Goal: Task Accomplishment & Management: Manage account settings

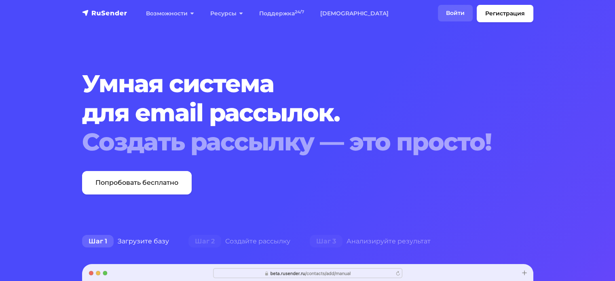
click at [404, 15] on link "Войти" at bounding box center [455, 13] width 35 height 17
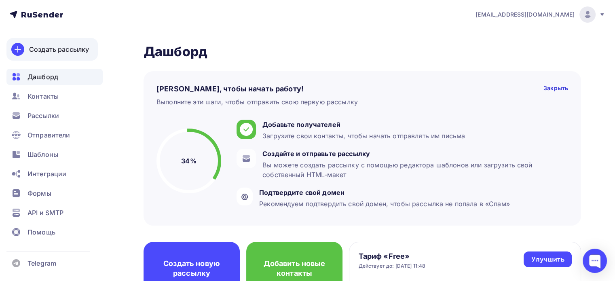
click at [58, 45] on div "Создать рассылку" at bounding box center [59, 49] width 60 height 10
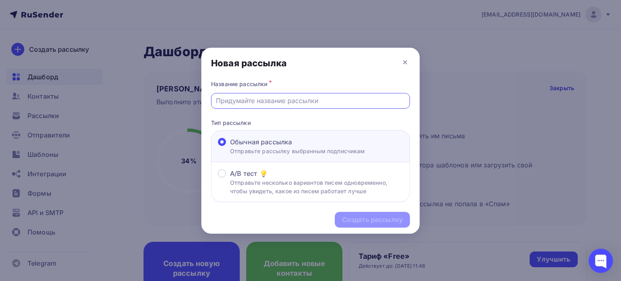
click at [236, 99] on input "text" at bounding box center [311, 101] width 190 height 10
type input "Тестовая"
click at [358, 221] on div "Создать рассылку" at bounding box center [372, 219] width 61 height 9
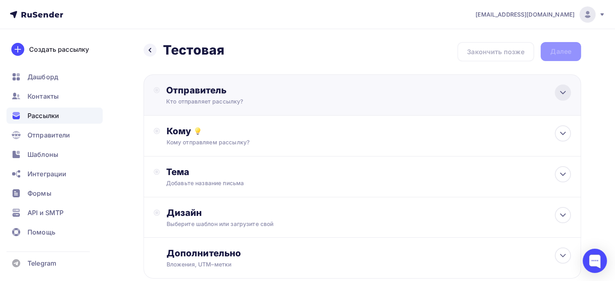
click at [563, 89] on icon at bounding box center [563, 93] width 10 height 10
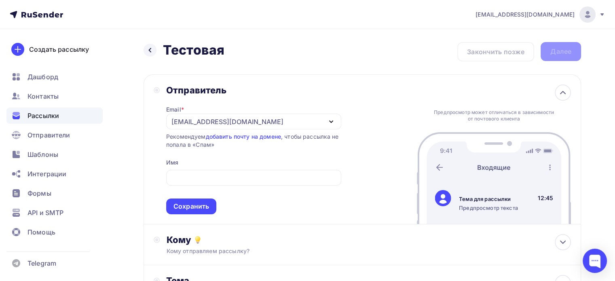
click at [332, 121] on icon "button" at bounding box center [331, 122] width 3 height 2
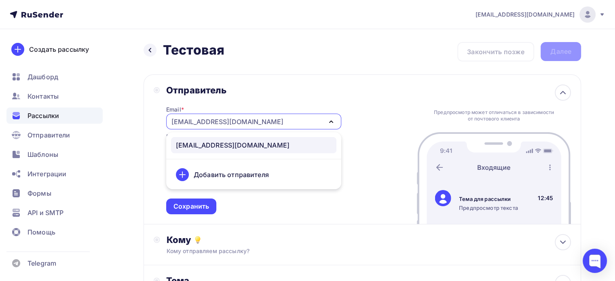
click at [331, 121] on icon "button" at bounding box center [331, 122] width 10 height 10
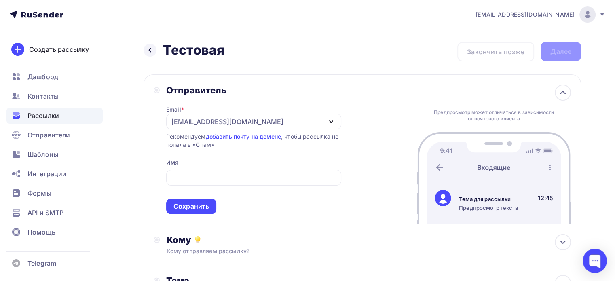
click at [331, 121] on icon "button" at bounding box center [331, 122] width 3 height 2
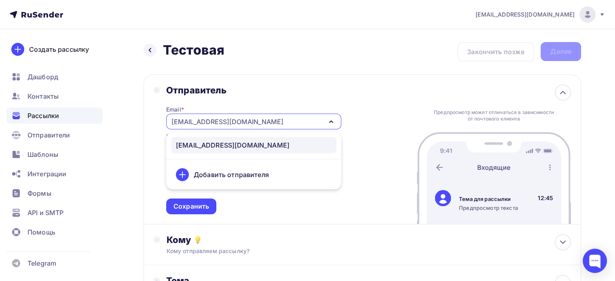
click at [251, 176] on div "Добавить отправителя" at bounding box center [231, 175] width 75 height 10
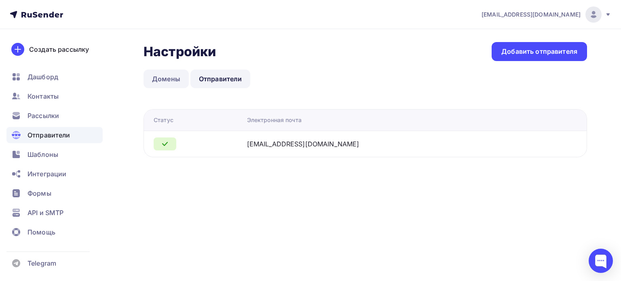
click at [170, 80] on link "Домены" at bounding box center [166, 79] width 45 height 19
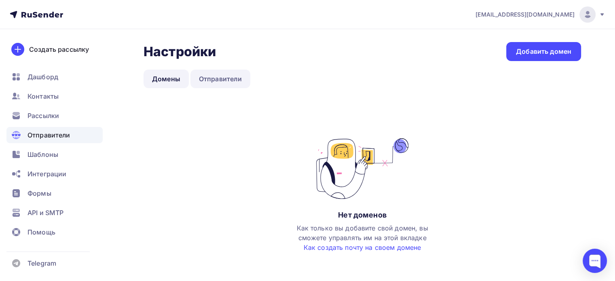
click at [205, 79] on link "Отправители" at bounding box center [221, 79] width 60 height 19
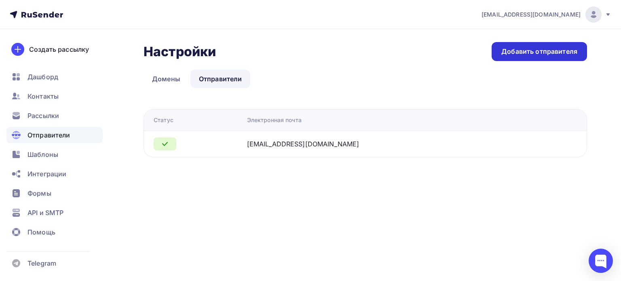
click at [522, 51] on div "Добавить отправителя" at bounding box center [540, 51] width 76 height 9
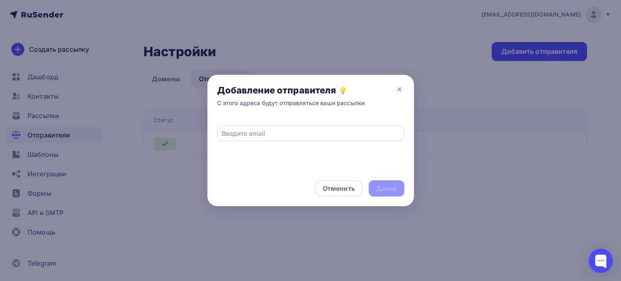
click at [245, 131] on input "text" at bounding box center [311, 134] width 178 height 10
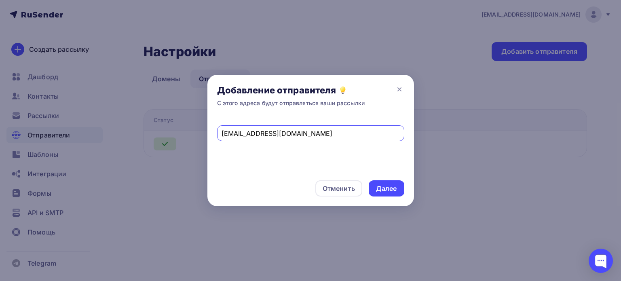
type input "test.test@yandex.ru"
click at [400, 91] on icon at bounding box center [400, 90] width 10 height 10
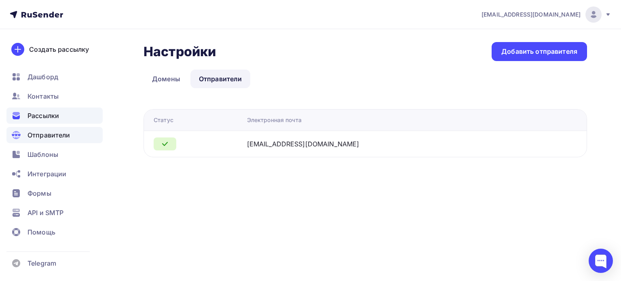
click at [52, 116] on span "Рассылки" at bounding box center [44, 116] width 32 height 10
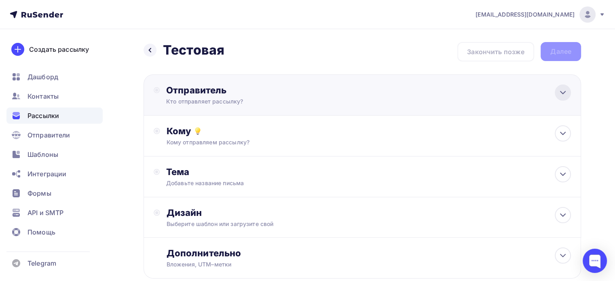
click at [561, 90] on icon at bounding box center [563, 93] width 10 height 10
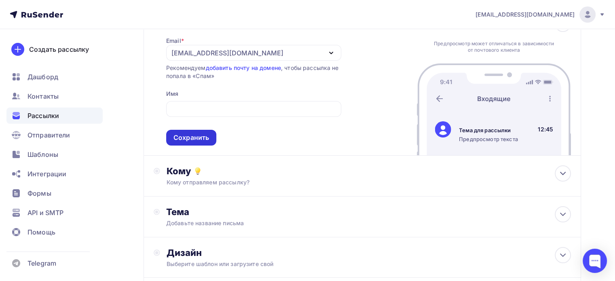
scroll to position [40, 0]
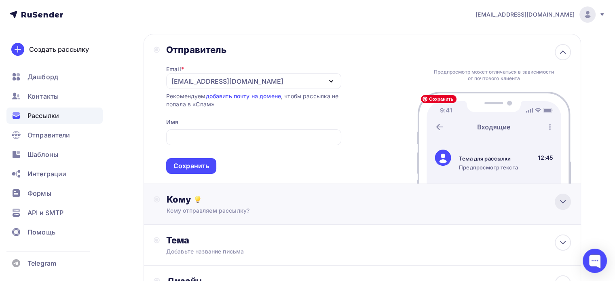
click at [562, 200] on icon at bounding box center [563, 202] width 10 height 10
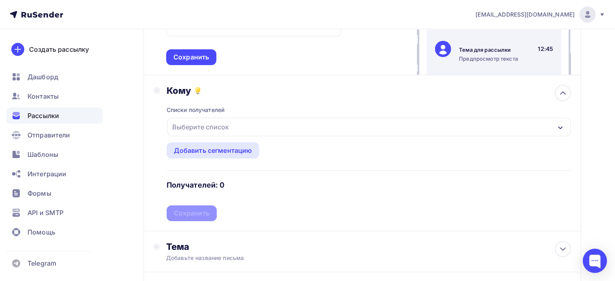
scroll to position [162, 0]
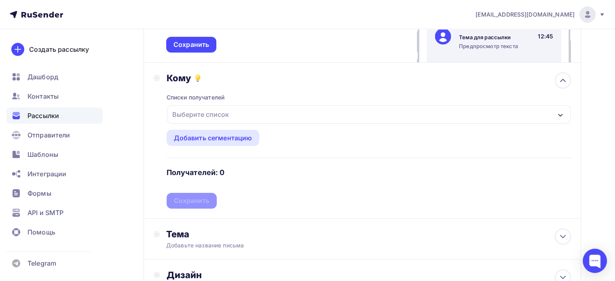
click at [227, 113] on div "Выберите список" at bounding box center [200, 114] width 63 height 15
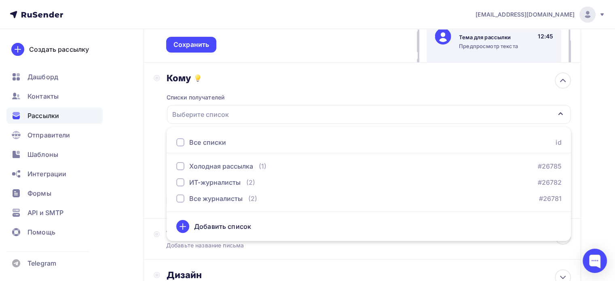
click at [227, 113] on div "Выберите список" at bounding box center [200, 114] width 63 height 15
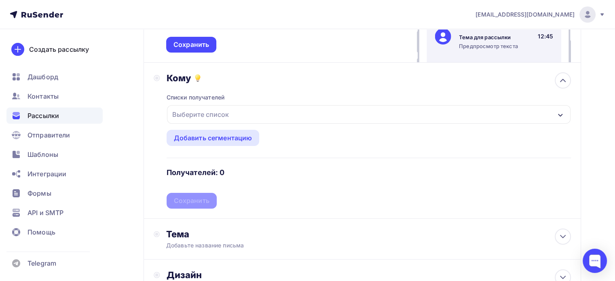
click at [409, 114] on div "Выберите список" at bounding box center [369, 114] width 404 height 19
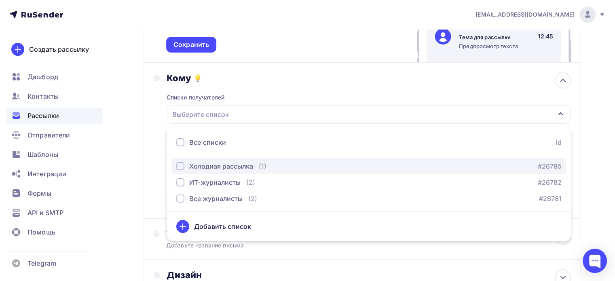
click at [265, 161] on div "(1)" at bounding box center [263, 166] width 8 height 10
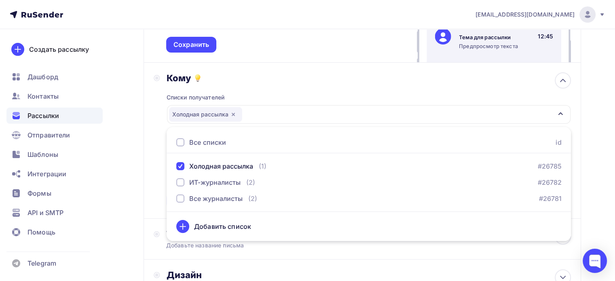
click at [376, 100] on div "Списки получателей Холодная рассылка Все списки id Холодная рассылка (1) #26785…" at bounding box center [369, 146] width 404 height 125
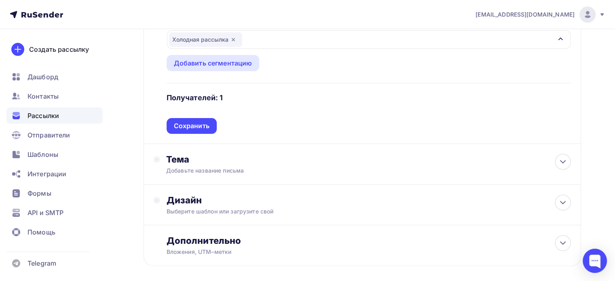
scroll to position [243, 0]
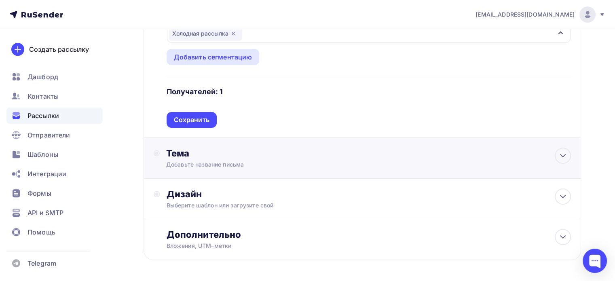
click at [294, 161] on div "Добавьте название письма" at bounding box center [238, 165] width 144 height 8
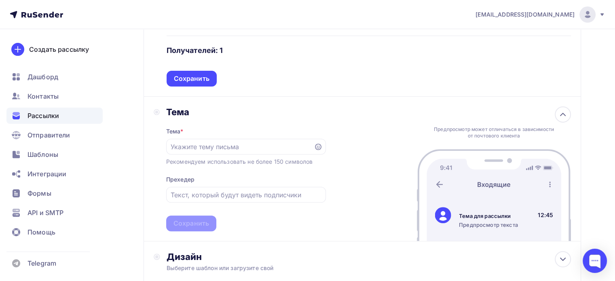
scroll to position [324, 0]
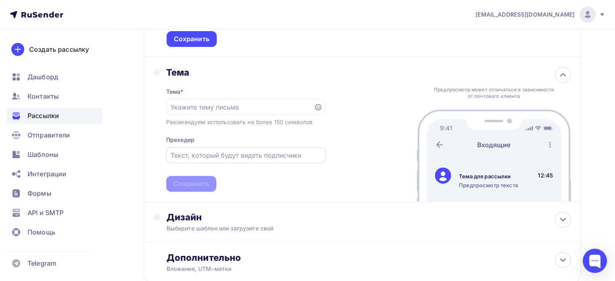
click at [189, 152] on input "text" at bounding box center [246, 155] width 150 height 10
click at [216, 109] on input "text" at bounding box center [240, 107] width 138 height 10
type input "N"
type input "Тест 1"
click at [215, 155] on input "text" at bounding box center [246, 155] width 150 height 10
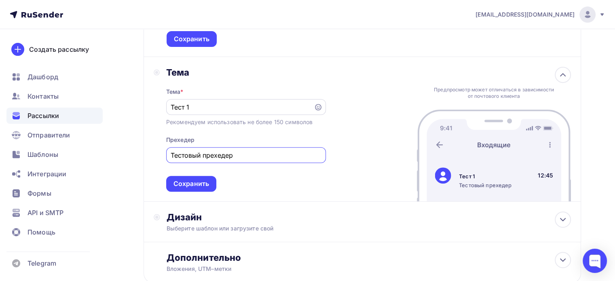
type input "Тестовый прехедер"
click at [180, 106] on input "Тест 1" at bounding box center [240, 107] width 138 height 10
type input "Тестовый заголовк"
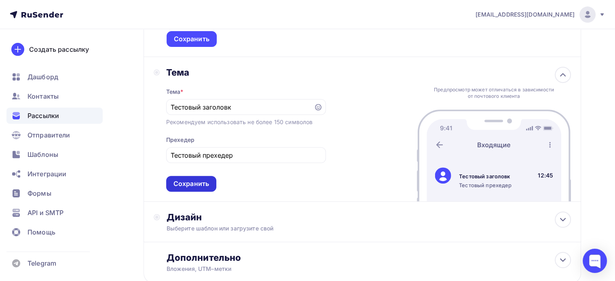
click at [201, 184] on div "Сохранить" at bounding box center [192, 183] width 36 height 9
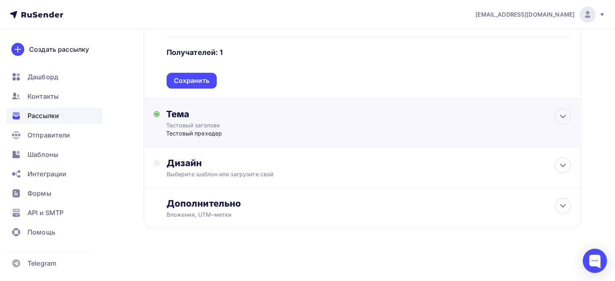
scroll to position [280, 0]
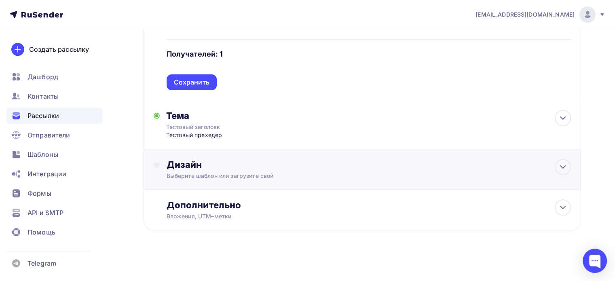
click at [474, 168] on div "Дизайн" at bounding box center [369, 164] width 404 height 11
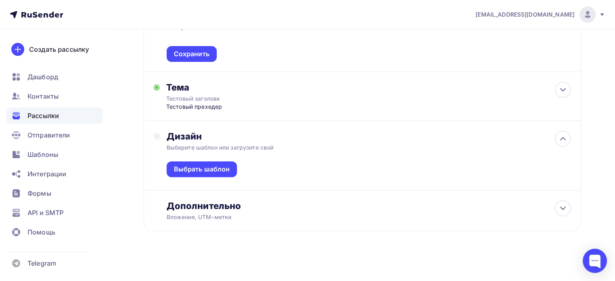
scroll to position [309, 0]
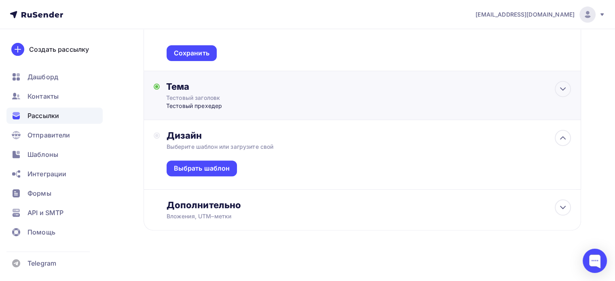
click at [559, 85] on icon at bounding box center [563, 89] width 10 height 10
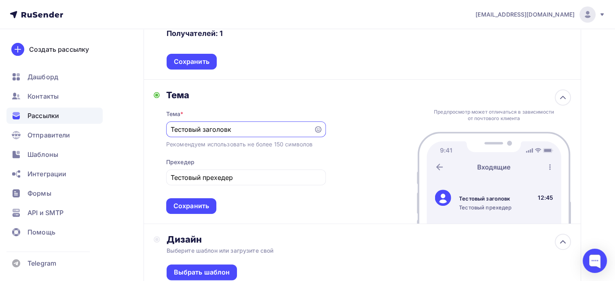
scroll to position [0, 0]
click at [567, 94] on icon at bounding box center [563, 98] width 10 height 10
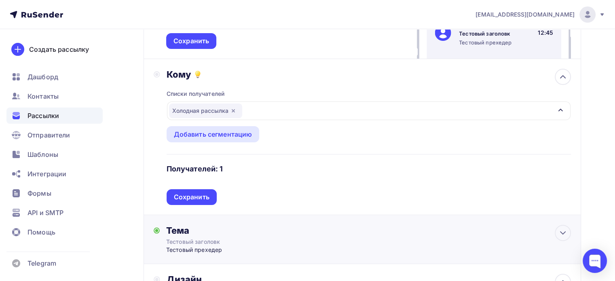
scroll to position [148, 0]
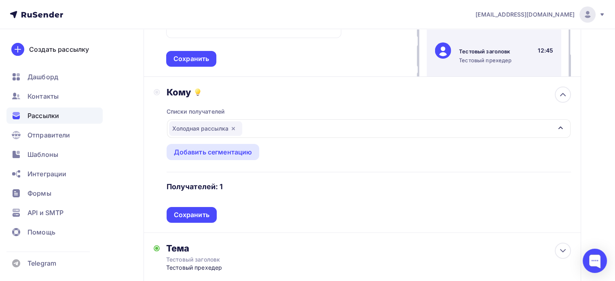
click at [455, 127] on div "Холодная рассылка" at bounding box center [369, 128] width 404 height 19
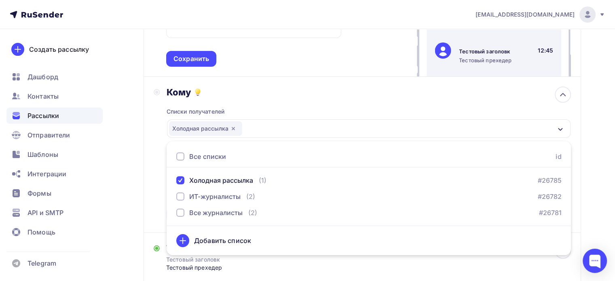
click at [185, 240] on icon at bounding box center [183, 241] width 10 height 10
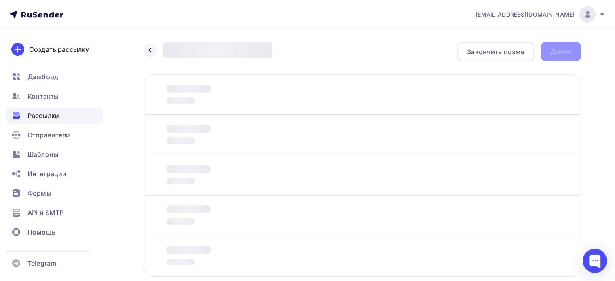
scroll to position [47, 0]
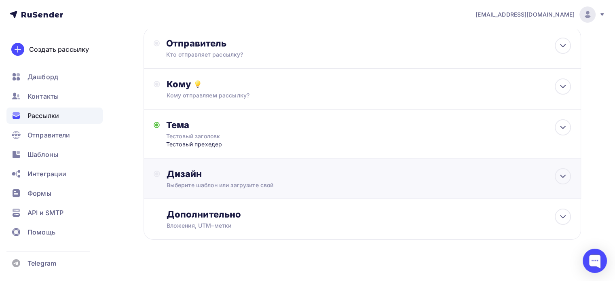
click at [288, 178] on div "Дизайн" at bounding box center [369, 173] width 404 height 11
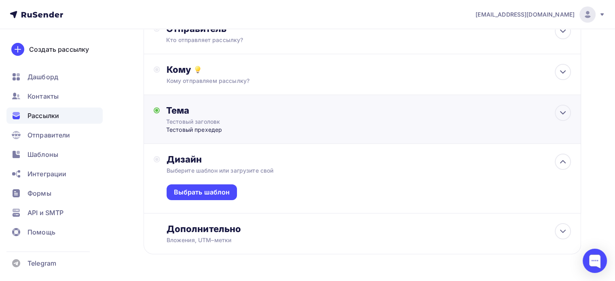
scroll to position [86, 0]
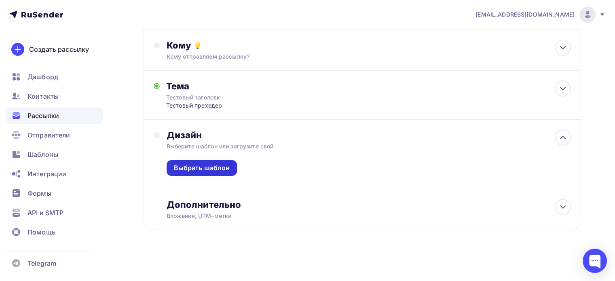
click at [227, 167] on div "Выбрать шаблон" at bounding box center [202, 167] width 56 height 9
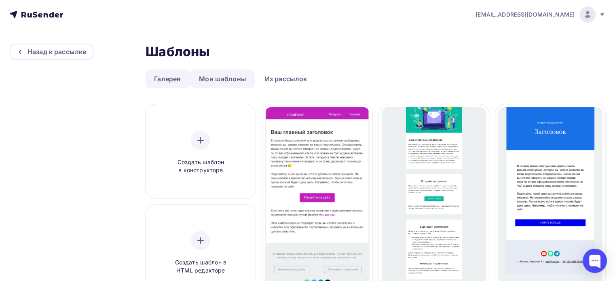
click at [220, 80] on link "Мои шаблоны" at bounding box center [223, 79] width 64 height 19
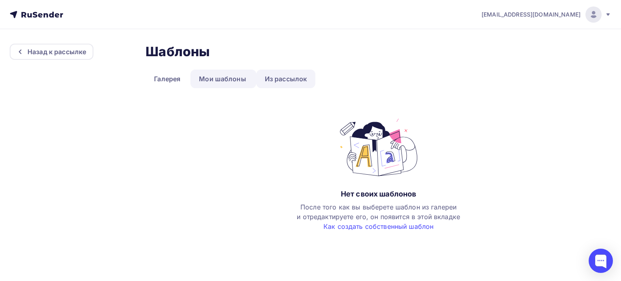
click at [262, 81] on link "Из рассылок" at bounding box center [285, 79] width 59 height 19
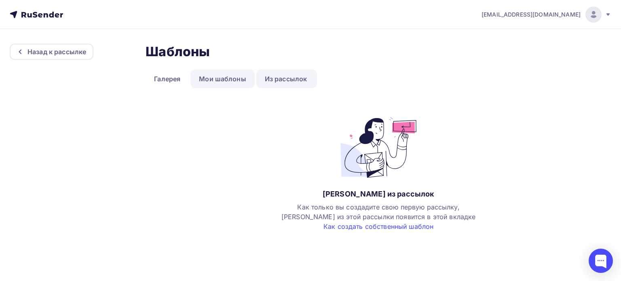
click at [230, 82] on link "Мои шаблоны" at bounding box center [223, 79] width 64 height 19
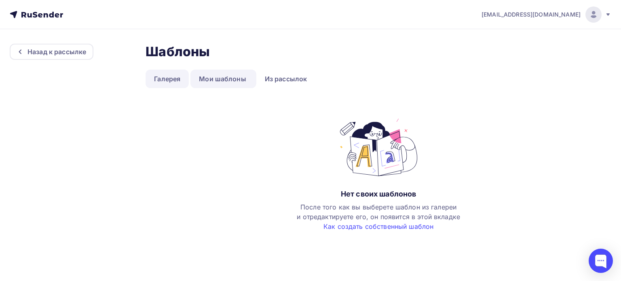
click at [176, 80] on link "Галерея" at bounding box center [167, 79] width 43 height 19
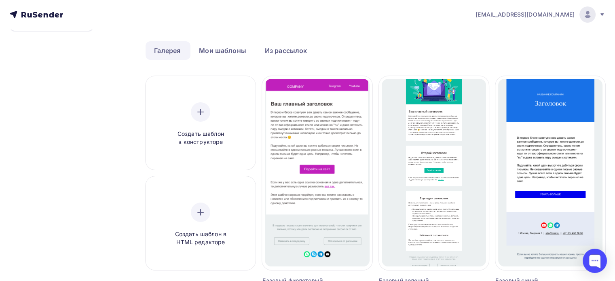
scroll to position [40, 0]
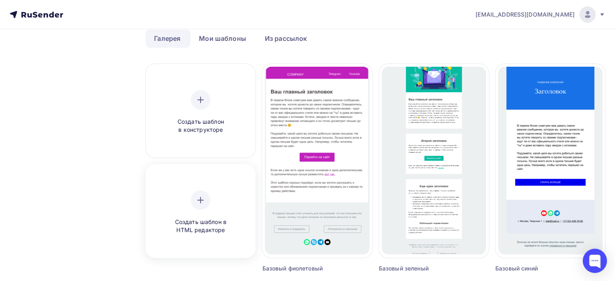
click at [201, 199] on icon at bounding box center [201, 200] width 0 height 6
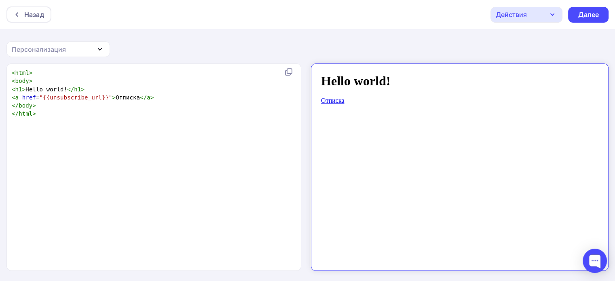
click at [103, 51] on icon "button" at bounding box center [100, 49] width 10 height 10
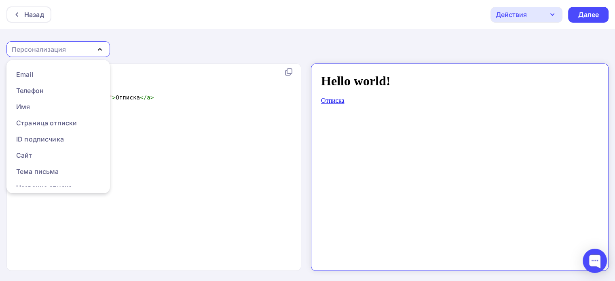
click at [103, 51] on icon "button" at bounding box center [100, 49] width 10 height 10
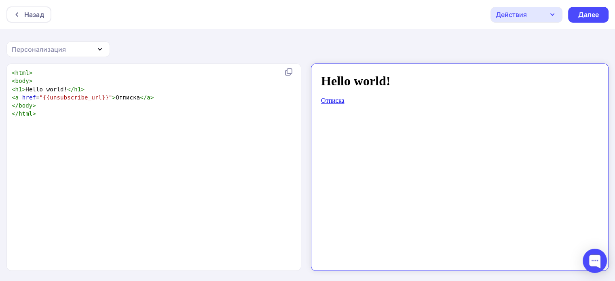
click at [66, 111] on pre "</ html >" at bounding box center [152, 114] width 284 height 8
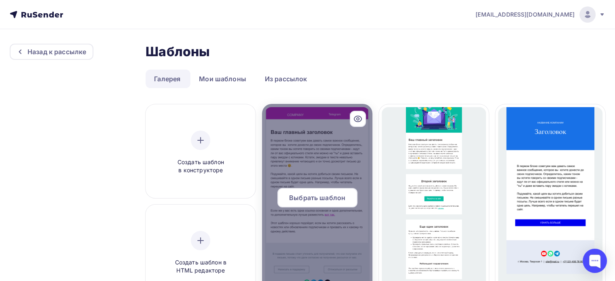
click at [314, 156] on div at bounding box center [317, 201] width 110 height 194
click at [314, 195] on span "Выбрать шаблон" at bounding box center [317, 198] width 56 height 10
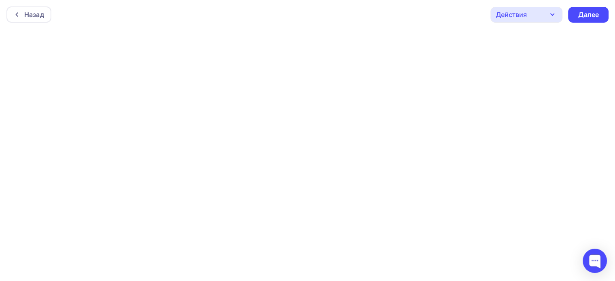
click at [544, 16] on div "Действия" at bounding box center [527, 15] width 72 height 16
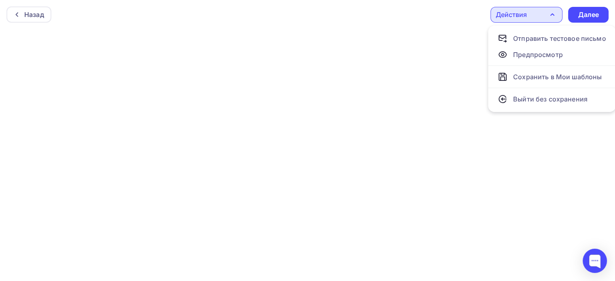
click at [544, 16] on div "Действия" at bounding box center [527, 15] width 72 height 16
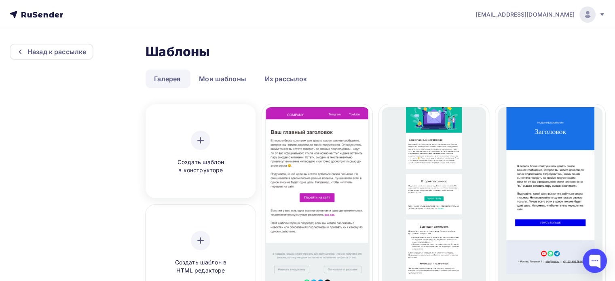
click at [199, 139] on icon at bounding box center [201, 141] width 10 height 10
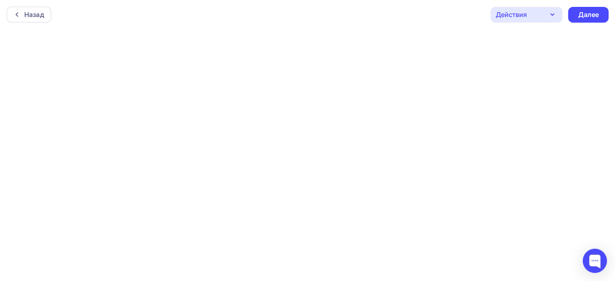
scroll to position [2, 0]
click at [263, 19] on div "Назад Действия Отправить тестовое письмо Предпросмотр Сохранить в Мои шаблоны В…" at bounding box center [307, 12] width 615 height 29
click at [387, 10] on div "Назад Действия Отправить тестовое письмо Предпросмотр Сохранить в Мои шаблоны В…" at bounding box center [307, 14] width 615 height 29
click at [594, 17] on div "Далее" at bounding box center [588, 14] width 21 height 9
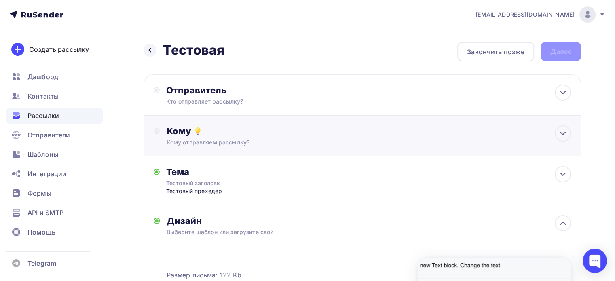
click at [449, 134] on div "Кому" at bounding box center [369, 130] width 404 height 11
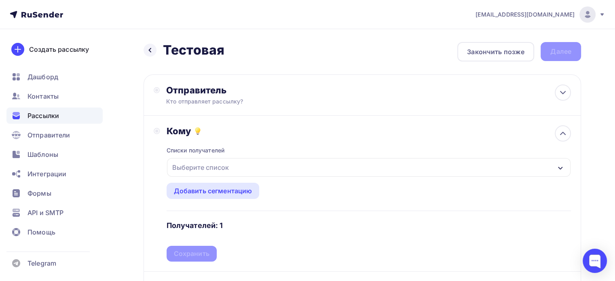
click at [336, 162] on div "Выберите список" at bounding box center [369, 167] width 404 height 19
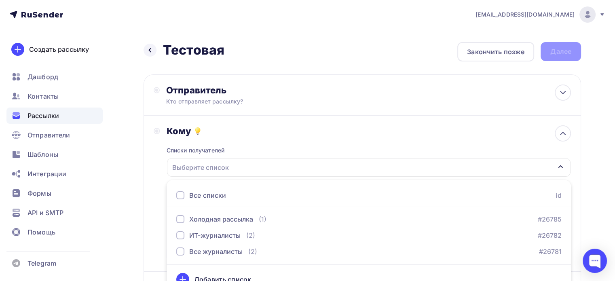
scroll to position [12, 0]
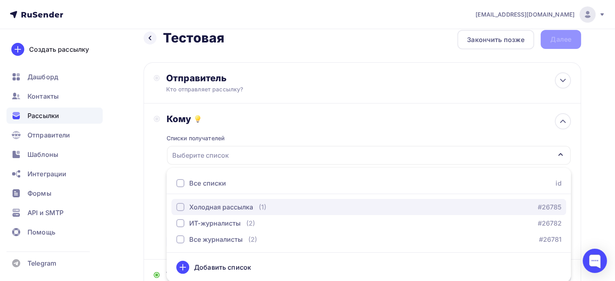
click at [214, 205] on div "Холодная рассылка" at bounding box center [221, 207] width 64 height 10
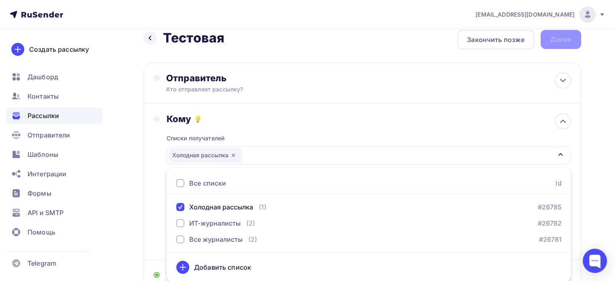
click at [304, 142] on div "Списки получателей Холодная рассылка Все списки id Холодная рассылка (1) #26785…" at bounding box center [369, 187] width 404 height 125
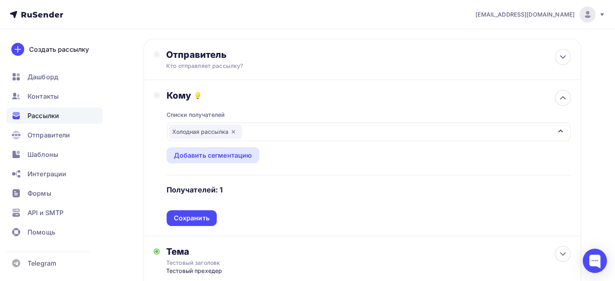
scroll to position [0, 0]
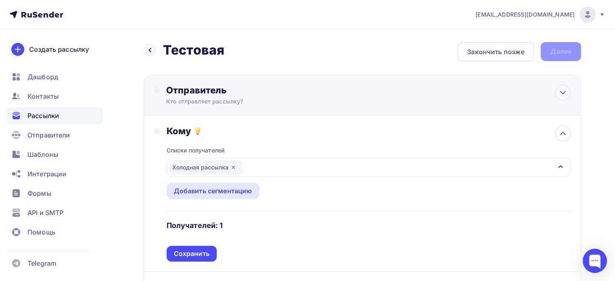
click at [277, 100] on div "Кто отправляет рассылку?" at bounding box center [245, 101] width 158 height 8
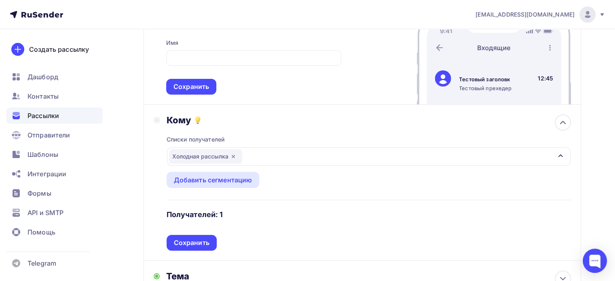
scroll to position [162, 0]
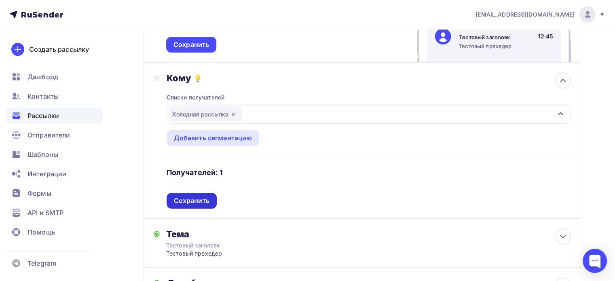
click at [201, 197] on div "Сохранить" at bounding box center [192, 200] width 36 height 9
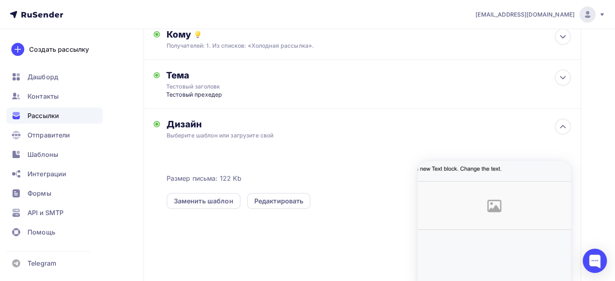
scroll to position [142, 0]
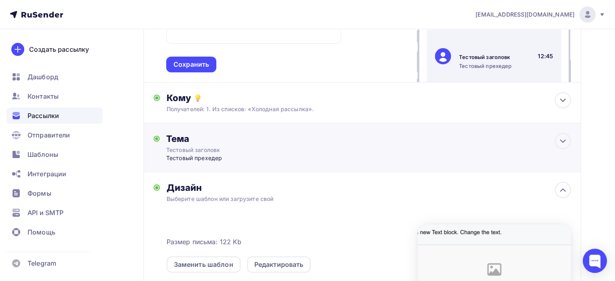
click at [419, 153] on div "Тема Тестовый заголовк Тестовый прехедер Тема * Тестовый заголовк Рекомендуем и…" at bounding box center [363, 147] width 438 height 49
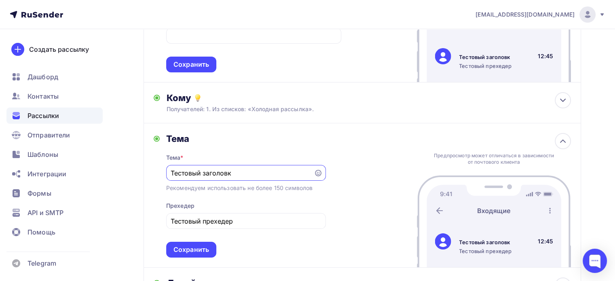
scroll to position [0, 0]
click at [434, 140] on div "Предпросмотр может отличаться в зависимости от почтового клиента Тестовый загол…" at bounding box center [494, 195] width 154 height 144
click at [563, 140] on icon at bounding box center [563, 141] width 5 height 2
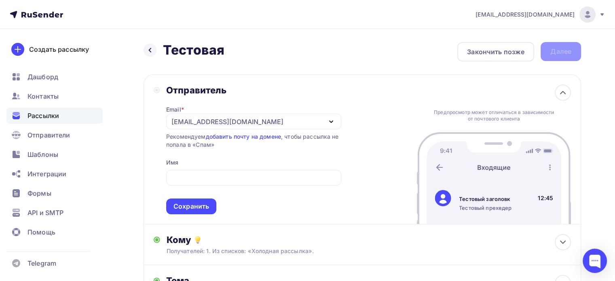
click at [157, 92] on icon at bounding box center [157, 90] width 6 height 6
click at [205, 212] on div "Сохранить" at bounding box center [191, 207] width 50 height 16
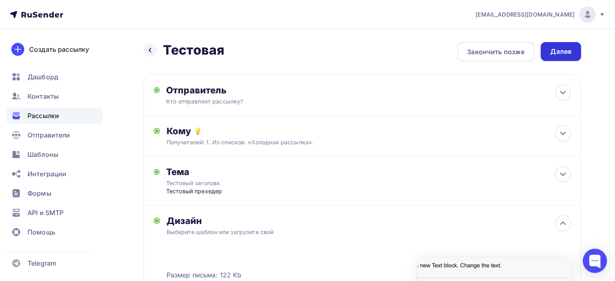
click at [559, 50] on div "Далее" at bounding box center [561, 51] width 21 height 9
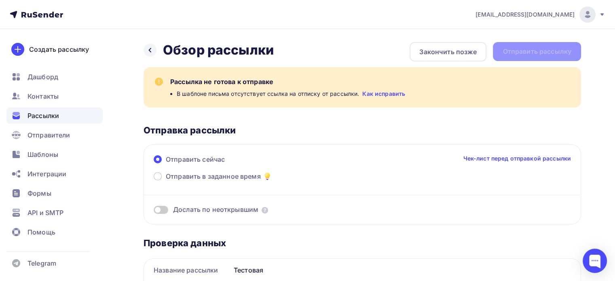
click at [502, 159] on link "Чек-лист перед отправкой рассылки" at bounding box center [517, 159] width 108 height 8
click at [436, 54] on div "Закончить позже" at bounding box center [447, 52] width 57 height 10
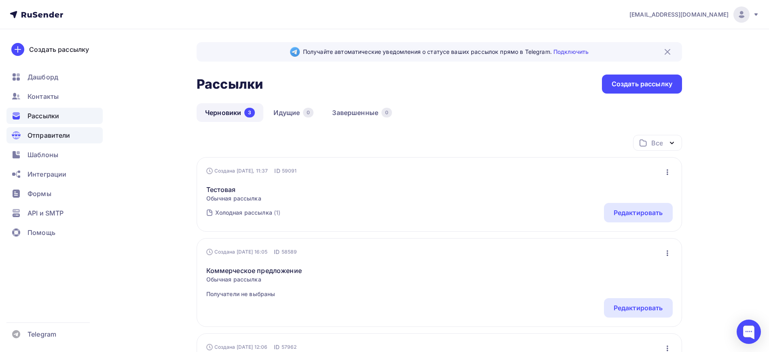
click at [49, 134] on span "Отправители" at bounding box center [49, 135] width 43 height 10
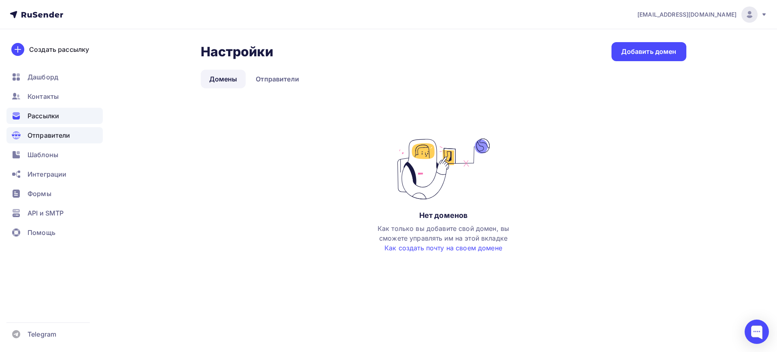
click at [61, 114] on div "Рассылки" at bounding box center [54, 116] width 96 height 16
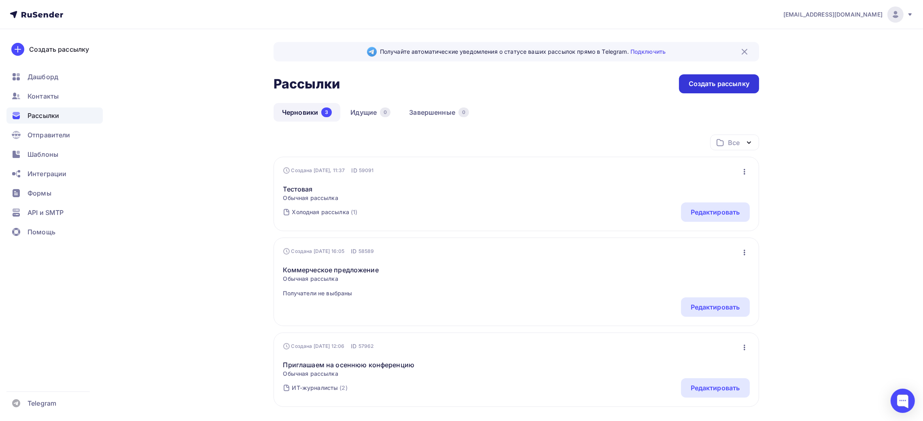
click at [621, 80] on div "Создать рассылку" at bounding box center [718, 83] width 61 height 9
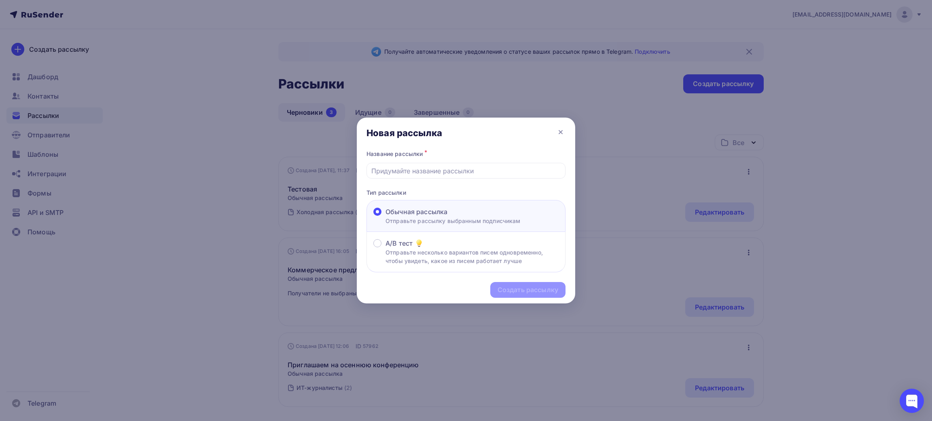
click at [621, 130] on div at bounding box center [466, 210] width 932 height 421
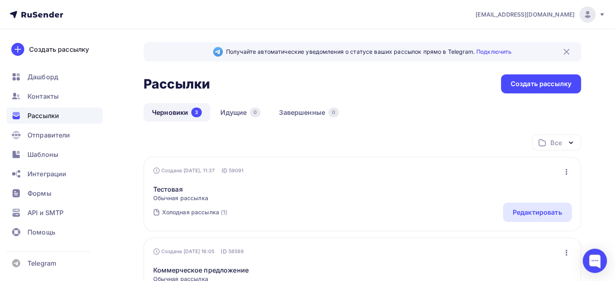
drag, startPoint x: 919, startPoint y: 0, endPoint x: 361, endPoint y: 78, distance: 563.2
click at [361, 78] on div "Рассылки Рассылки Создать рассылку" at bounding box center [363, 83] width 438 height 19
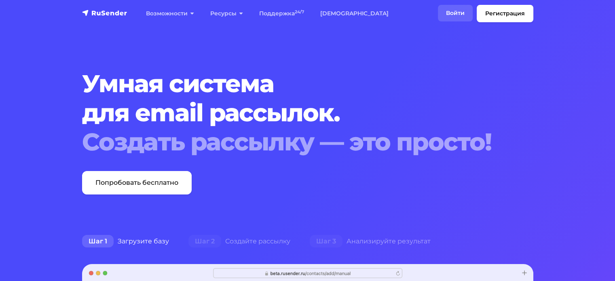
click at [459, 12] on link "Войти" at bounding box center [455, 13] width 35 height 17
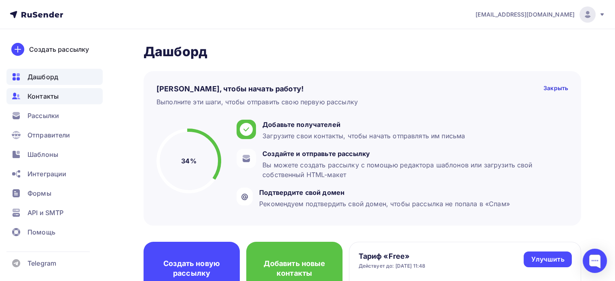
click at [63, 92] on div "Контакты" at bounding box center [54, 96] width 96 height 16
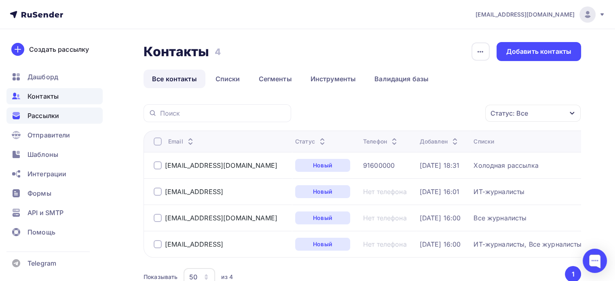
click at [58, 116] on span "Рассылки" at bounding box center [44, 116] width 32 height 10
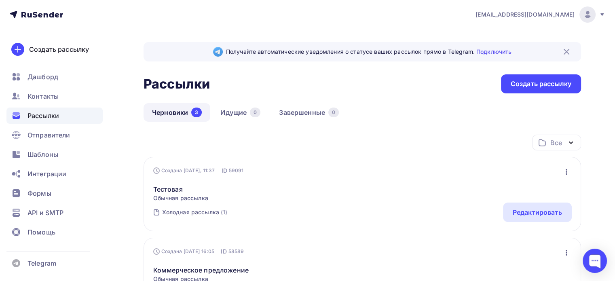
click at [55, 16] on icon at bounding box center [57, 15] width 4 height 4
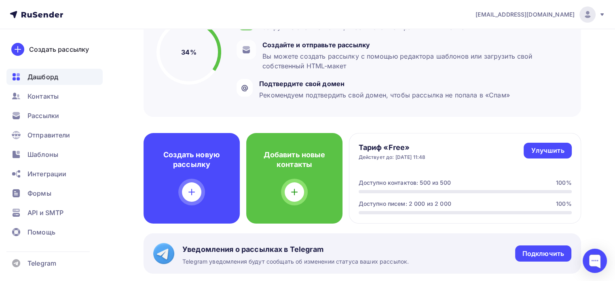
scroll to position [121, 0]
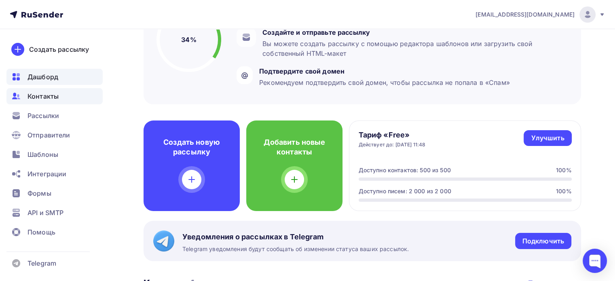
click at [55, 90] on div "Контакты" at bounding box center [54, 96] width 96 height 16
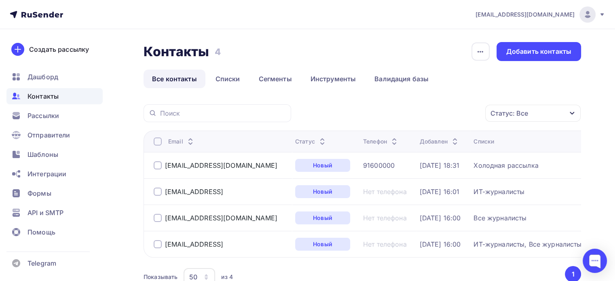
click at [158, 163] on div at bounding box center [158, 165] width 8 height 8
click at [472, 114] on icon "button" at bounding box center [469, 113] width 10 height 10
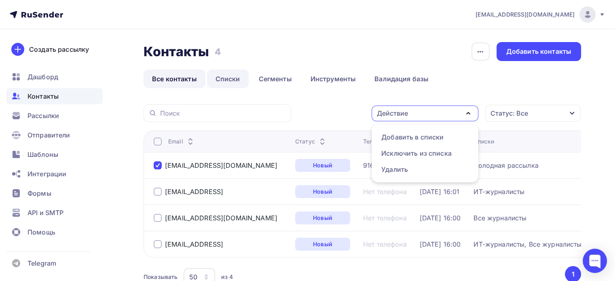
click at [216, 79] on link "Списки" at bounding box center [228, 79] width 42 height 19
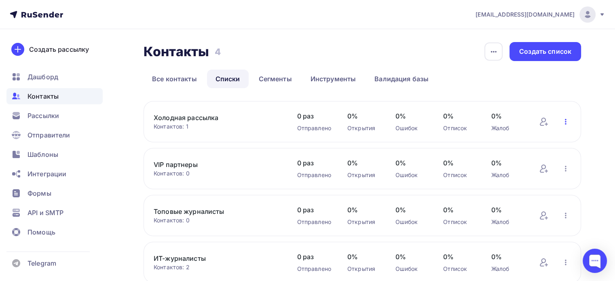
click at [567, 126] on icon "button" at bounding box center [566, 122] width 10 height 10
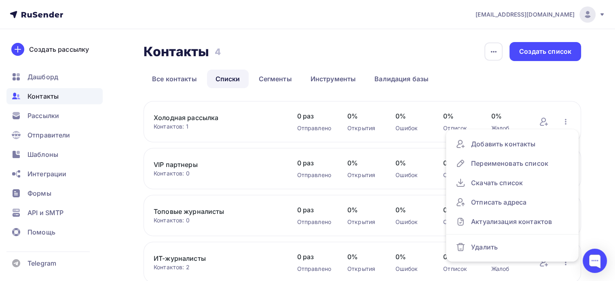
click at [396, 46] on div "Контакты Контакты 4 4 История импорта Создать список" at bounding box center [363, 51] width 438 height 19
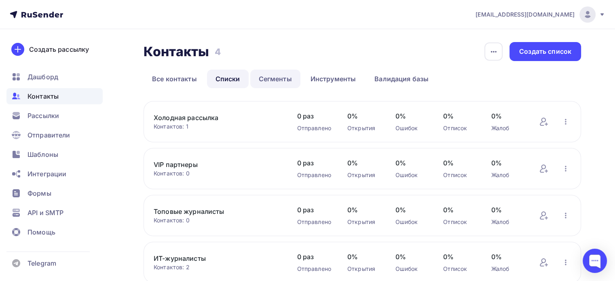
click at [265, 76] on link "Сегменты" at bounding box center [275, 79] width 50 height 19
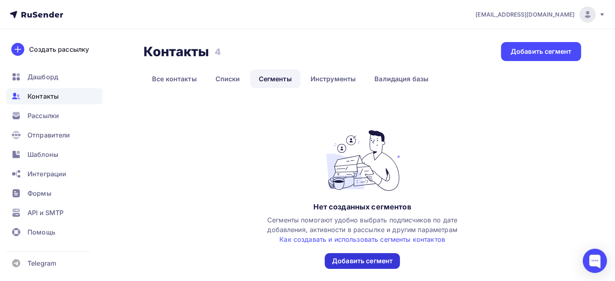
click at [369, 267] on div "Добавить сегмент" at bounding box center [362, 261] width 75 height 16
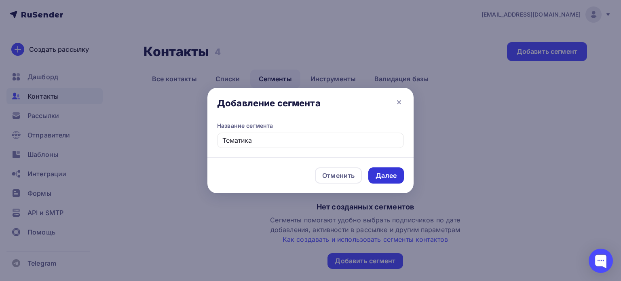
type input "Тематика"
click at [389, 179] on div "Далее" at bounding box center [386, 175] width 21 height 9
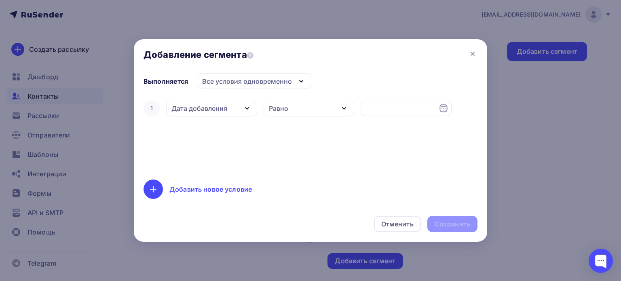
click at [244, 109] on icon "button" at bounding box center [247, 109] width 10 height 10
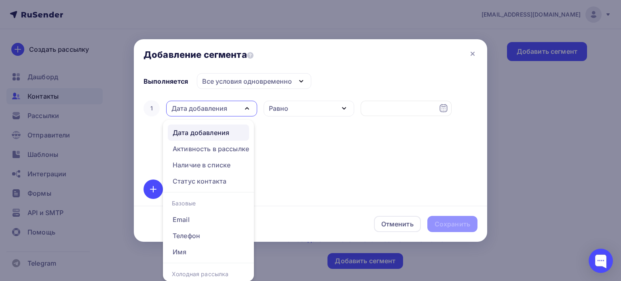
click at [288, 103] on div "Равно" at bounding box center [309, 109] width 91 height 16
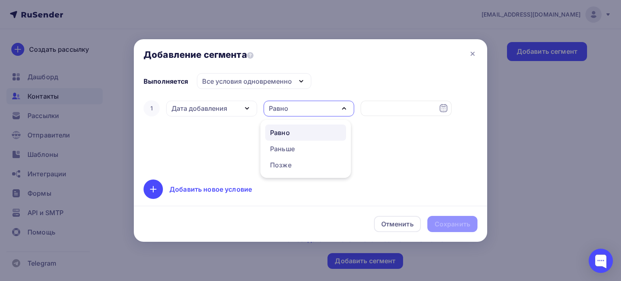
click at [293, 74] on div "Все условия одновременно" at bounding box center [254, 81] width 114 height 16
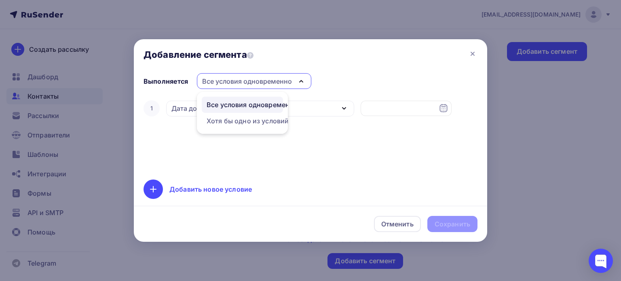
drag, startPoint x: 326, startPoint y: 73, endPoint x: 312, endPoint y: 92, distance: 24.0
click at [326, 73] on div "Добавление сегмента Выполняется Все условия одновременно Все условия одновремен…" at bounding box center [311, 140] width 354 height 203
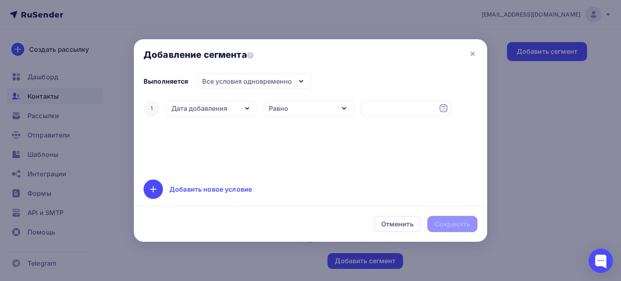
click at [188, 187] on div "Добавить новое условие" at bounding box center [210, 189] width 83 height 10
click at [249, 132] on icon "button" at bounding box center [247, 134] width 10 height 10
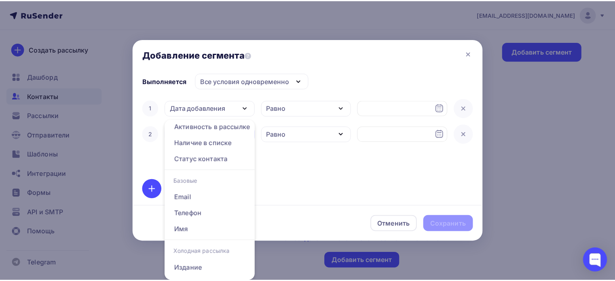
scroll to position [28, 0]
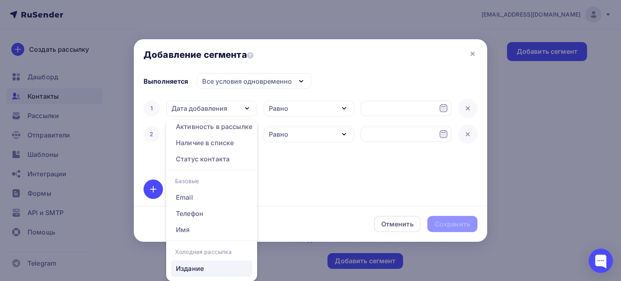
click at [191, 264] on div "Издание" at bounding box center [190, 269] width 28 height 10
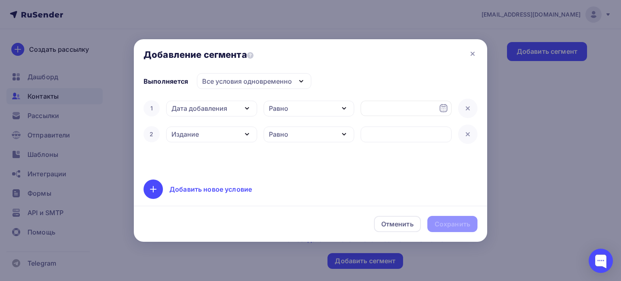
click at [313, 131] on div "Равно" at bounding box center [309, 135] width 91 height 16
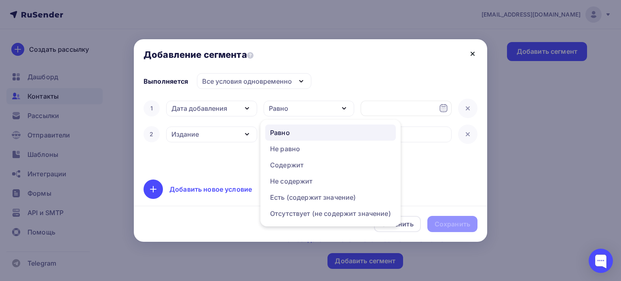
click at [473, 55] on icon at bounding box center [472, 53] width 3 height 3
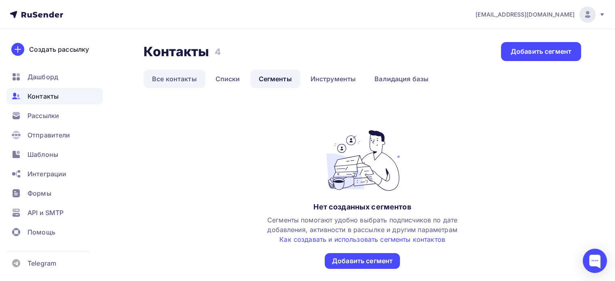
click at [162, 78] on link "Все контакты" at bounding box center [175, 79] width 62 height 19
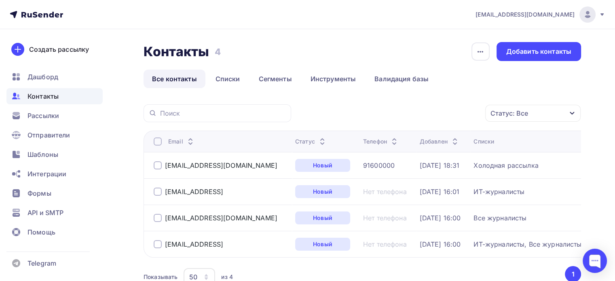
click at [48, 127] on div "Отправители" at bounding box center [54, 135] width 96 height 16
click at [51, 114] on span "Рассылки" at bounding box center [44, 116] width 32 height 10
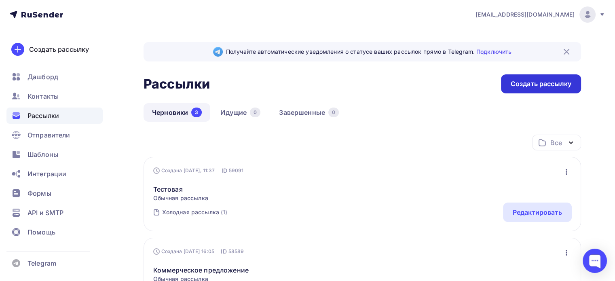
click at [543, 82] on div "Создать рассылку" at bounding box center [541, 83] width 61 height 9
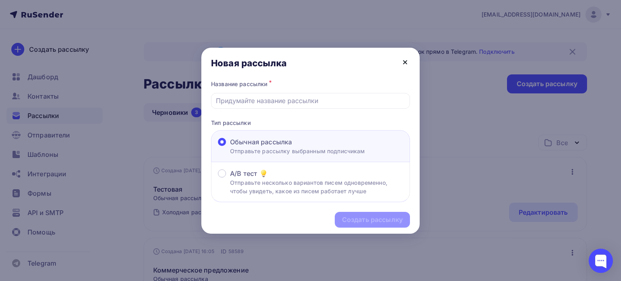
click at [404, 62] on icon at bounding box center [405, 62] width 10 height 10
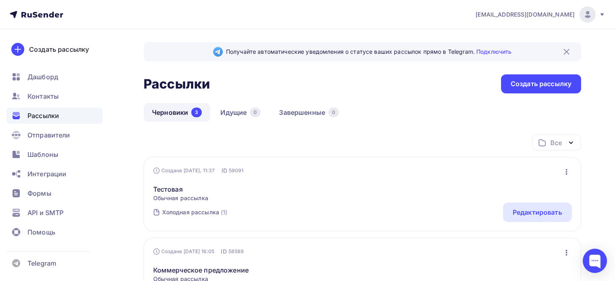
click at [172, 194] on span "Обычная рассылка" at bounding box center [180, 198] width 55 height 8
click at [553, 213] on div "Редактировать" at bounding box center [537, 213] width 49 height 10
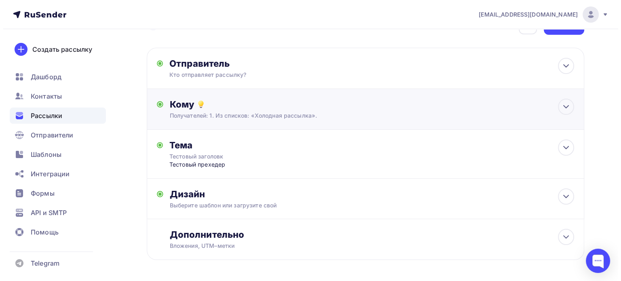
scroll to position [40, 0]
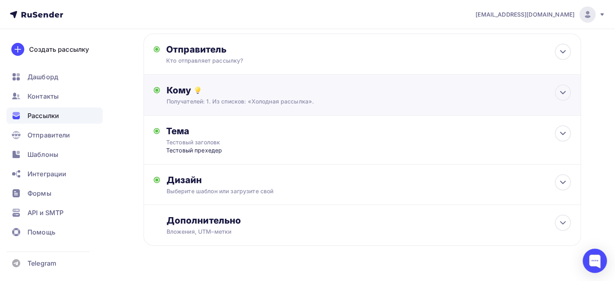
click at [268, 87] on div "Кому" at bounding box center [369, 90] width 404 height 11
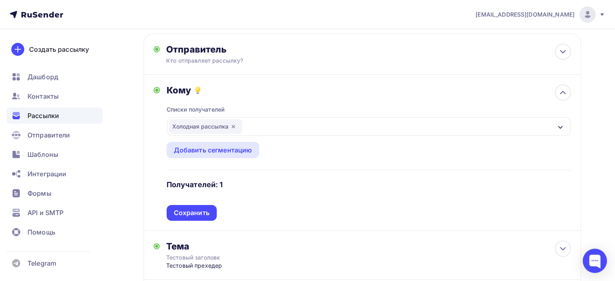
click at [235, 127] on icon "button" at bounding box center [233, 126] width 6 height 6
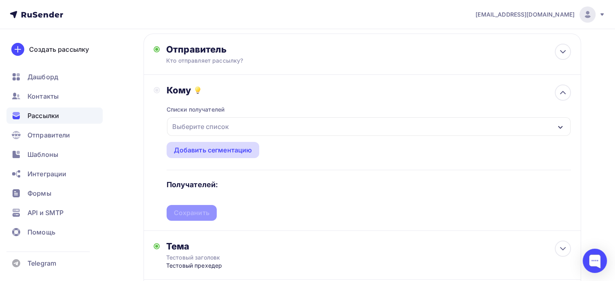
click at [231, 149] on div "Добавить сегментацию" at bounding box center [213, 150] width 78 height 10
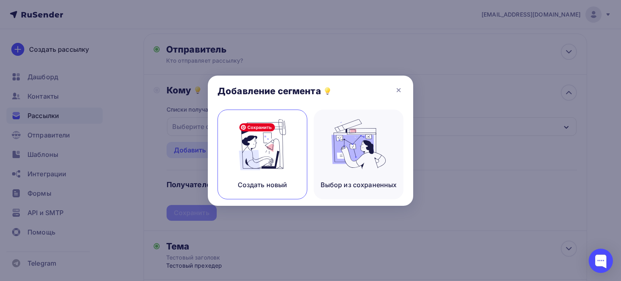
click at [268, 145] on img at bounding box center [262, 144] width 54 height 51
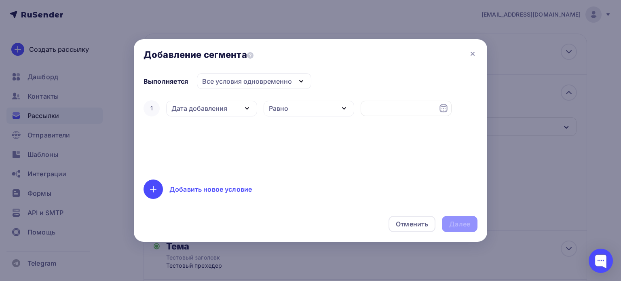
click at [304, 77] on icon "button" at bounding box center [301, 81] width 10 height 10
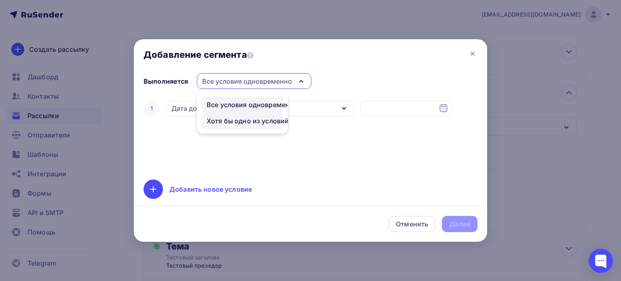
click at [253, 120] on div "Хотя бы одно из условий" at bounding box center [248, 121] width 82 height 10
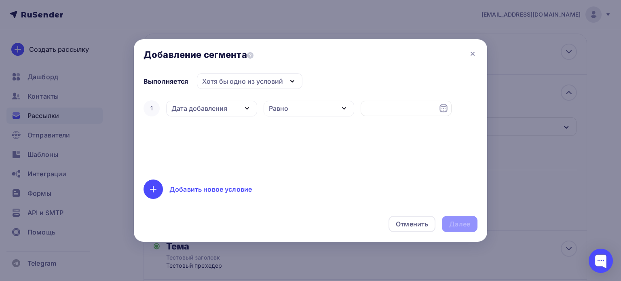
click at [236, 103] on div "Дата добавления" at bounding box center [211, 109] width 91 height 16
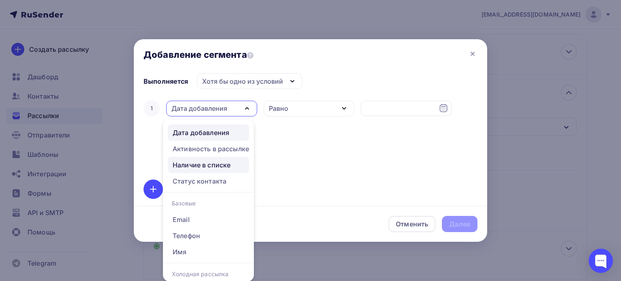
click at [218, 162] on div "Наличие в списке" at bounding box center [202, 165] width 58 height 10
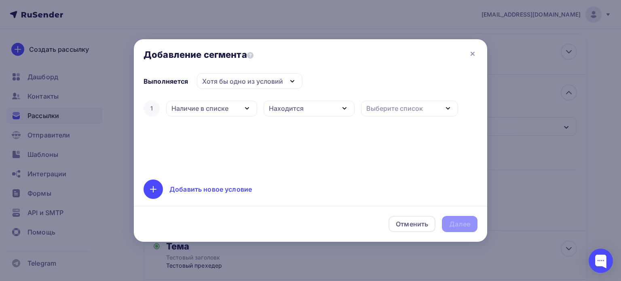
click at [345, 104] on icon "button" at bounding box center [345, 109] width 10 height 10
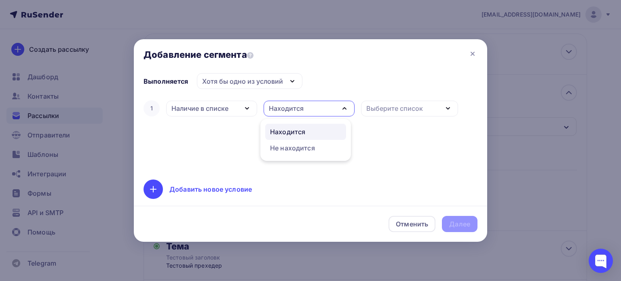
click at [326, 128] on div "Находится" at bounding box center [305, 132] width 71 height 10
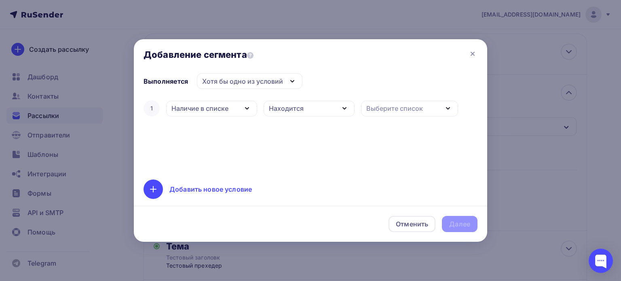
click at [415, 106] on div "Выберите список" at bounding box center [394, 109] width 57 height 10
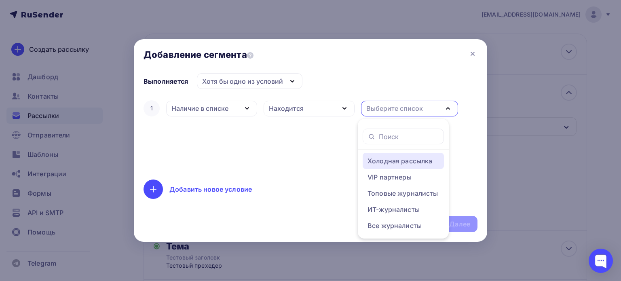
click at [390, 163] on div "Холодная рассылка" at bounding box center [400, 161] width 65 height 10
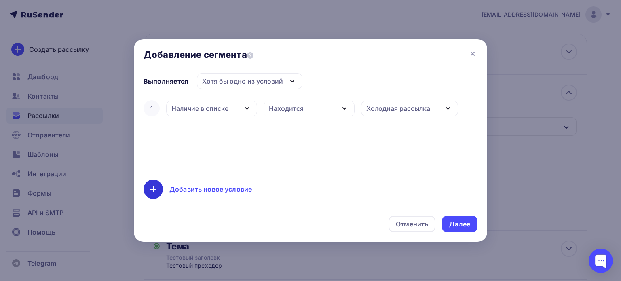
click at [155, 187] on icon at bounding box center [153, 189] width 10 height 10
click at [201, 189] on div "Добавить новое условие" at bounding box center [210, 189] width 83 height 10
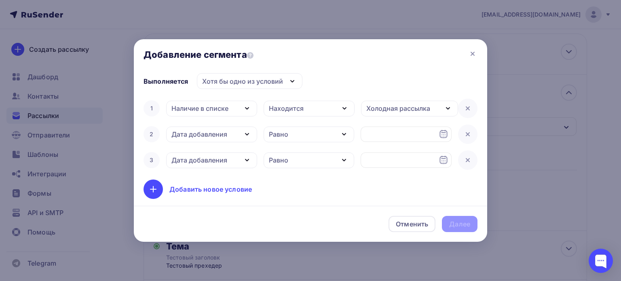
click at [249, 133] on icon "button" at bounding box center [247, 134] width 10 height 10
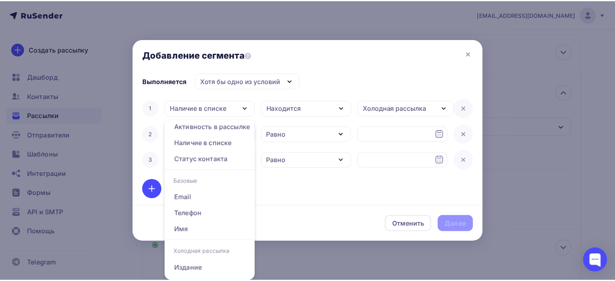
scroll to position [28, 0]
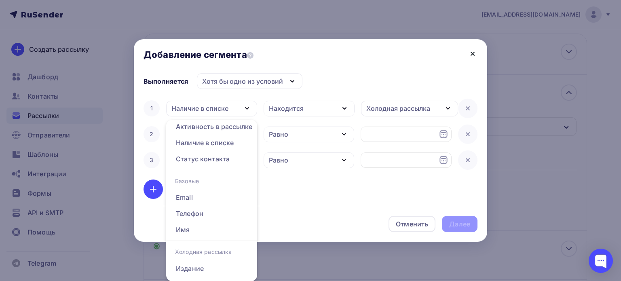
click at [471, 54] on icon at bounding box center [472, 53] width 3 height 3
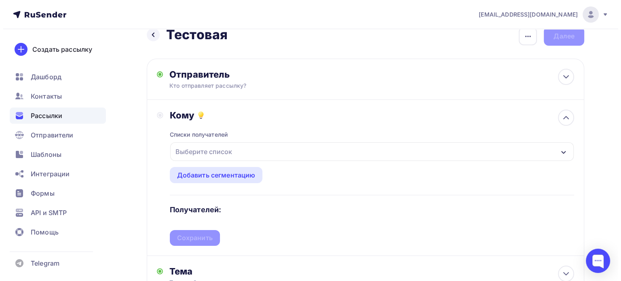
scroll to position [0, 0]
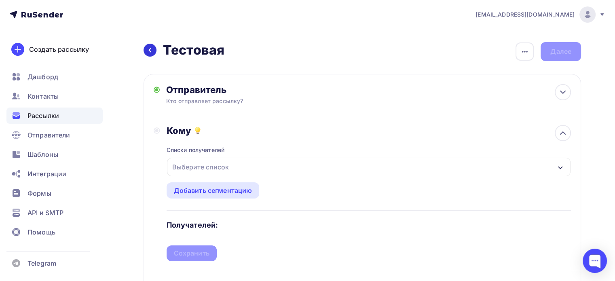
click at [153, 55] on div at bounding box center [150, 50] width 13 height 13
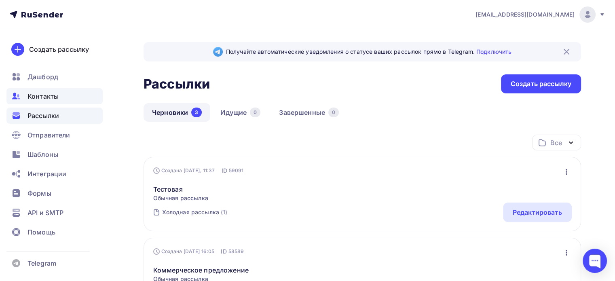
click at [57, 93] on span "Контакты" at bounding box center [43, 96] width 31 height 10
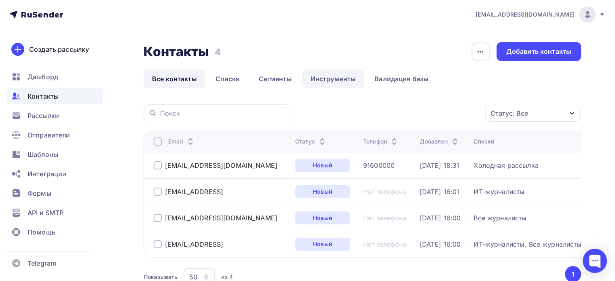
click at [324, 77] on link "Инструменты" at bounding box center [333, 79] width 63 height 19
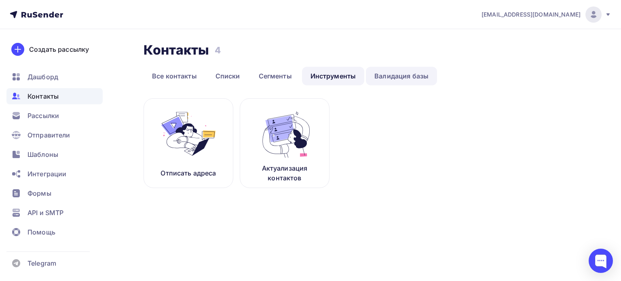
click at [387, 72] on link "Валидация базы" at bounding box center [401, 76] width 71 height 19
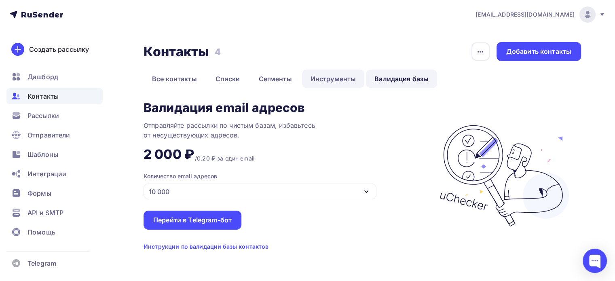
click at [337, 80] on link "Инструменты" at bounding box center [333, 79] width 63 height 19
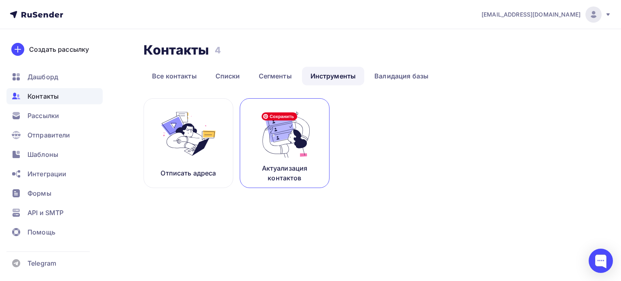
click at [289, 165] on p "Актуализация контактов" at bounding box center [285, 172] width 70 height 19
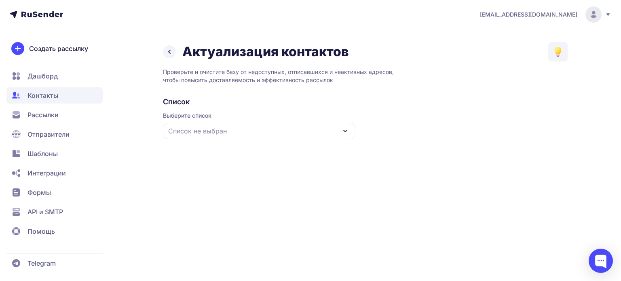
click at [313, 135] on div "Список не выбран" at bounding box center [259, 131] width 193 height 16
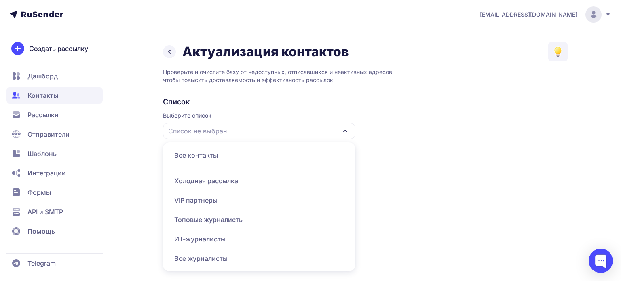
click at [225, 189] on div "Холодная рассылка" at bounding box center [259, 180] width 183 height 19
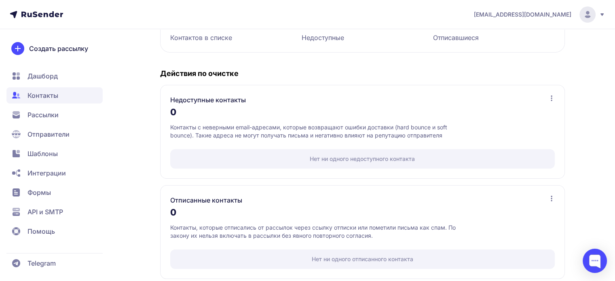
scroll to position [141, 0]
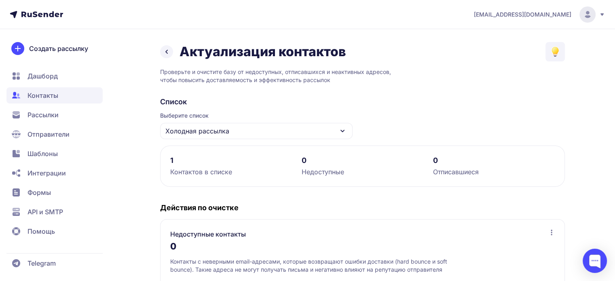
click at [167, 53] on icon at bounding box center [167, 51] width 2 height 3
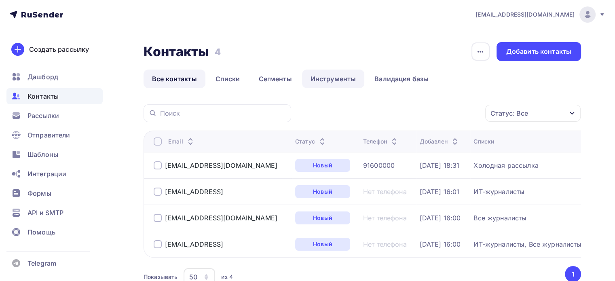
click at [321, 80] on link "Инструменты" at bounding box center [333, 79] width 63 height 19
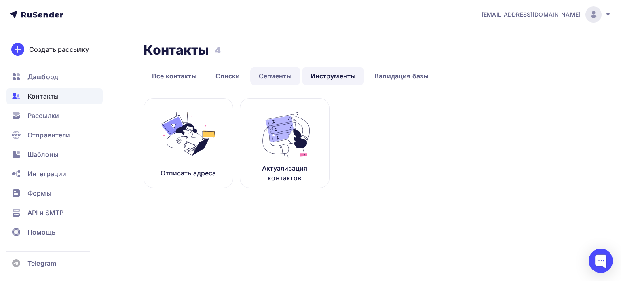
click at [286, 74] on link "Сегменты" at bounding box center [275, 76] width 50 height 19
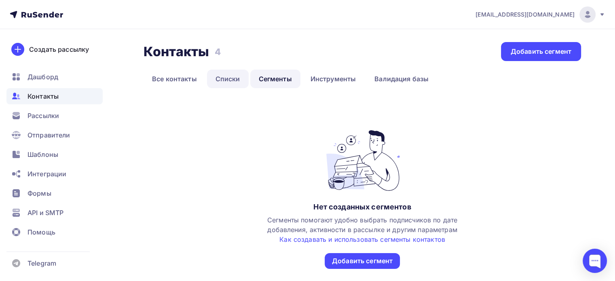
click at [210, 79] on link "Списки" at bounding box center [228, 79] width 42 height 19
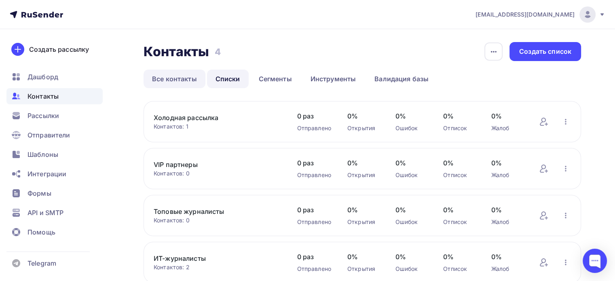
click at [175, 83] on link "Все контакты" at bounding box center [175, 79] width 62 height 19
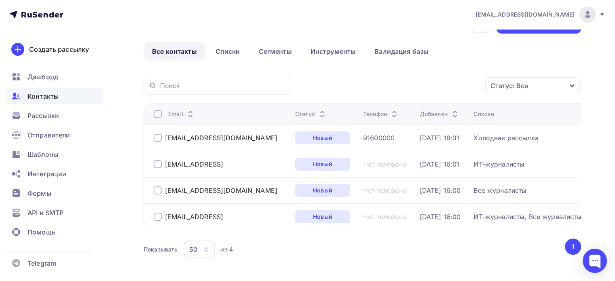
scroll to position [58, 0]
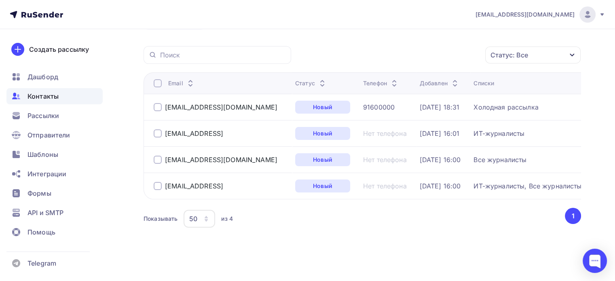
click at [158, 104] on div at bounding box center [158, 107] width 8 height 8
click at [468, 56] on icon "button" at bounding box center [468, 55] width 3 height 2
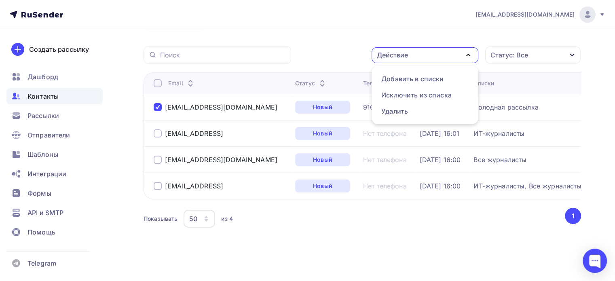
click at [324, 60] on div "Действие Добавить в списки Исключить из списка Удалить Статус: Все Статус Новый…" at bounding box center [439, 55] width 284 height 18
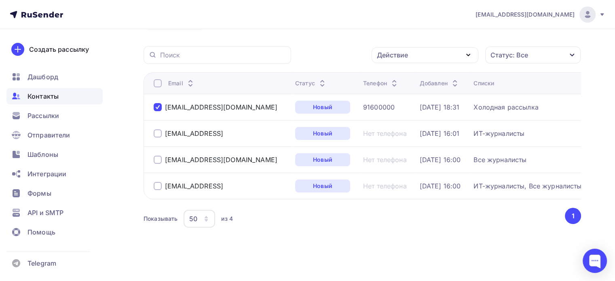
click at [157, 105] on div at bounding box center [158, 107] width 8 height 8
click at [295, 106] on div "Новый" at bounding box center [322, 107] width 55 height 13
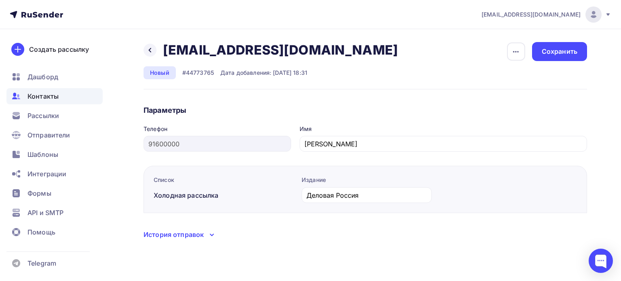
click at [197, 233] on div "История отправок" at bounding box center [174, 235] width 60 height 10
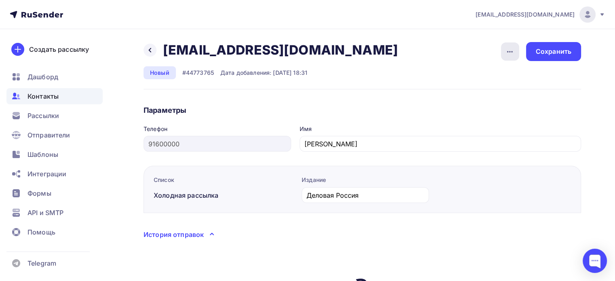
click at [504, 54] on div "button" at bounding box center [510, 51] width 18 height 18
click at [468, 49] on div "Назад edit@yandex.ru edit@yandex.ru Удалить Отписать Новый #44773765 Дата добав…" at bounding box center [363, 65] width 438 height 47
click at [147, 47] on icon at bounding box center [150, 50] width 6 height 6
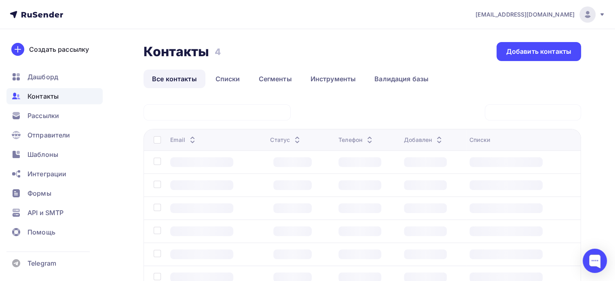
scroll to position [58, 0]
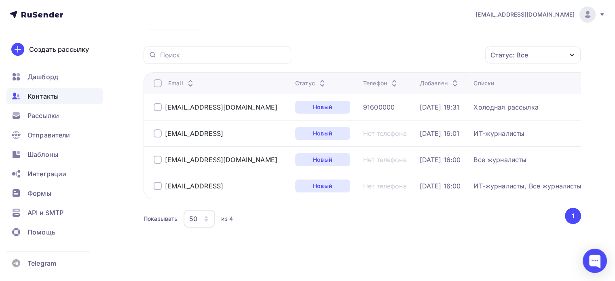
click at [157, 107] on div at bounding box center [158, 107] width 8 height 8
click at [175, 107] on div "edit@yandex.ru" at bounding box center [221, 107] width 112 height 8
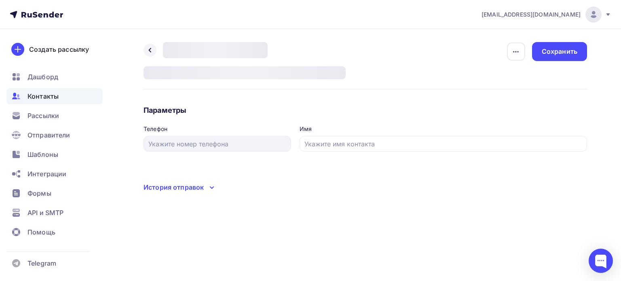
type input "91600000"
type input "Кирилл"
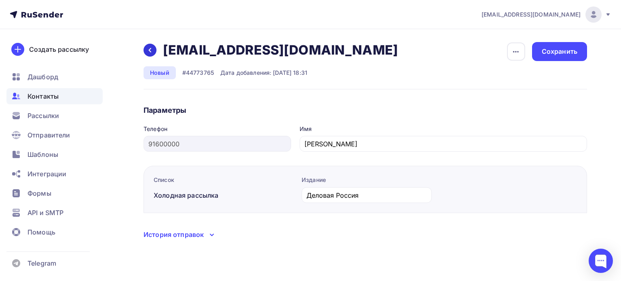
click at [152, 49] on icon at bounding box center [150, 50] width 6 height 6
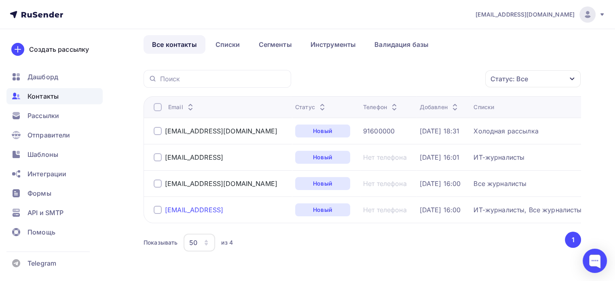
scroll to position [40, 0]
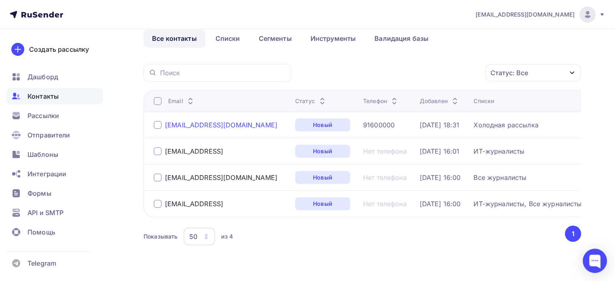
click at [180, 127] on div "edit@yandex.ru" at bounding box center [221, 125] width 112 height 8
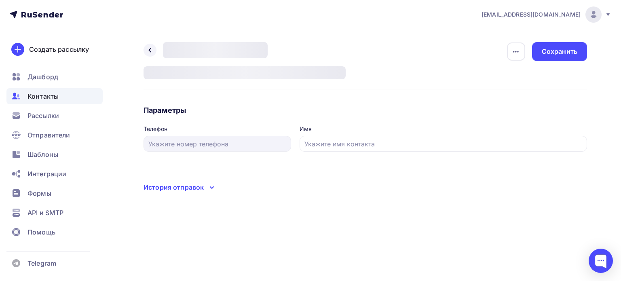
type input "91600000"
type input "Кирилл"
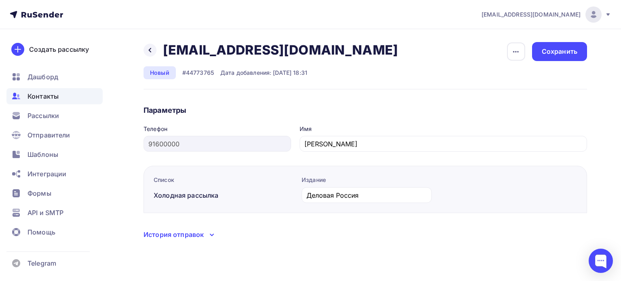
click at [144, 44] on div "Назад edit@yandex.ru edit@yandex.ru Удалить Отписать" at bounding box center [274, 50] width 260 height 16
click at [150, 47] on div at bounding box center [150, 50] width 13 height 13
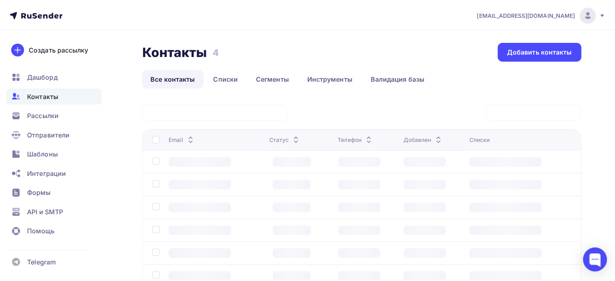
scroll to position [40, 0]
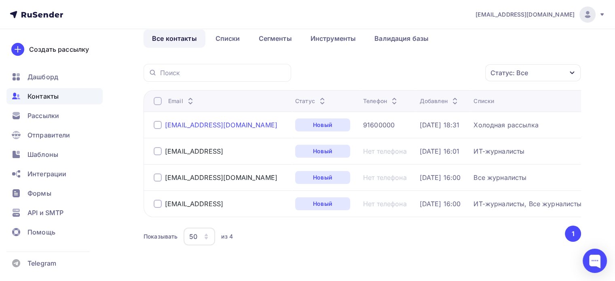
click at [179, 124] on div "edit@yandex.ru" at bounding box center [221, 125] width 112 height 8
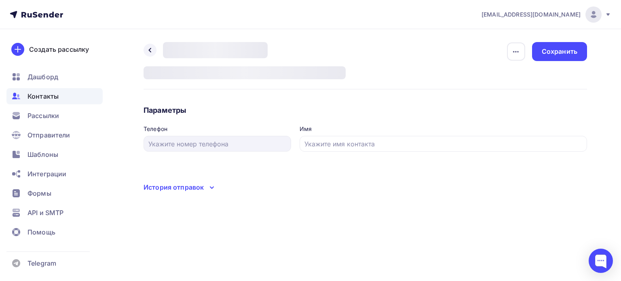
type input "91600000"
type input "Кирилл"
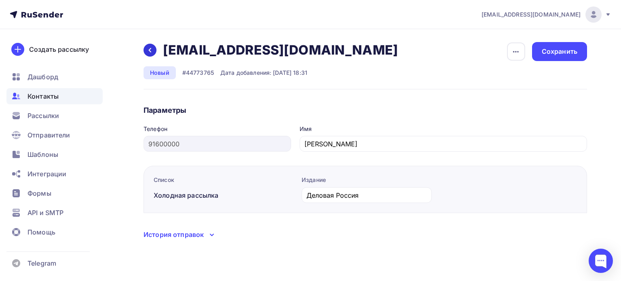
click at [149, 48] on icon at bounding box center [150, 50] width 6 height 6
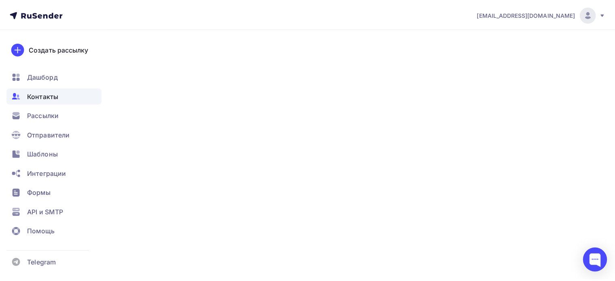
scroll to position [40, 0]
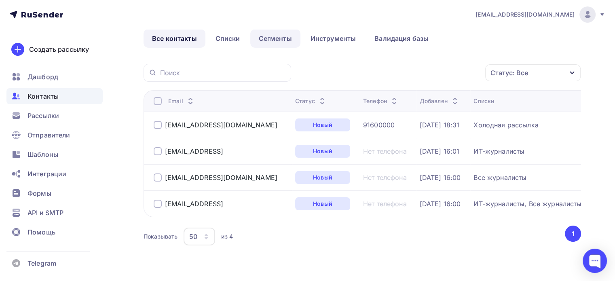
click at [266, 34] on link "Сегменты" at bounding box center [275, 38] width 50 height 19
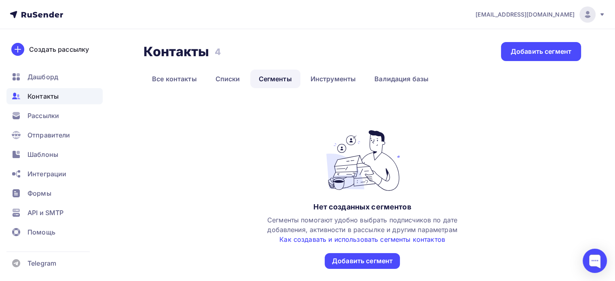
click at [434, 239] on link "Как создавать и использовать сегменты контактов" at bounding box center [363, 239] width 166 height 8
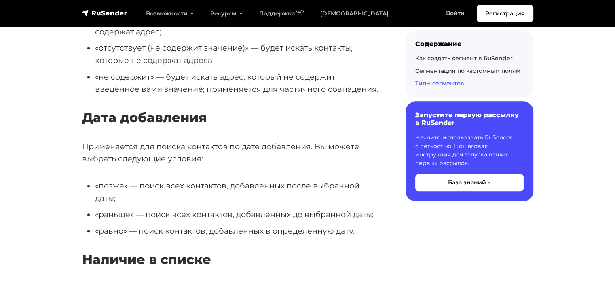
scroll to position [3843, 0]
